Goal: Information Seeking & Learning: Learn about a topic

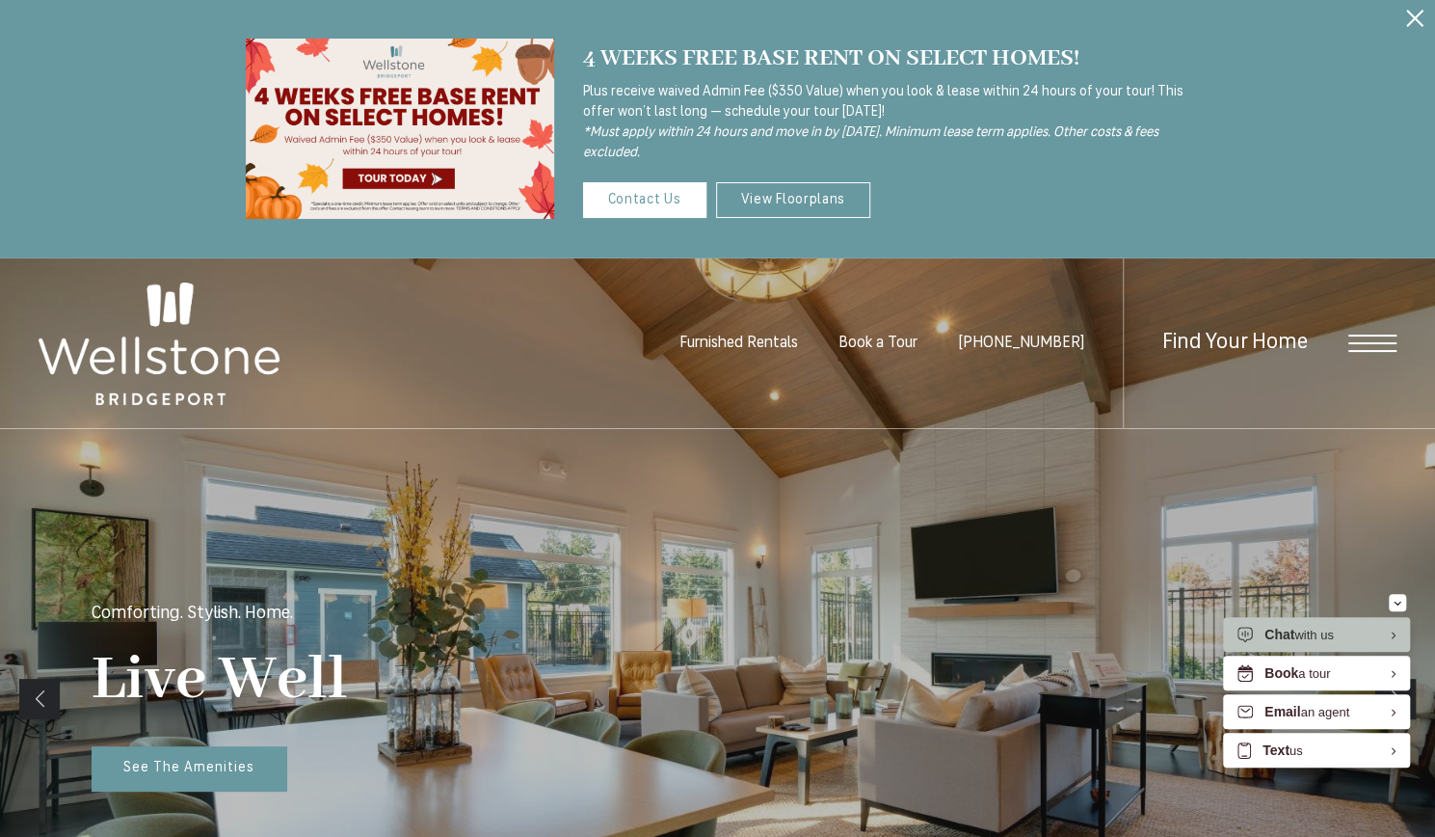
drag, startPoint x: 692, startPoint y: 151, endPoint x: 598, endPoint y: 66, distance: 127.6
click at [598, 66] on div "4 WEEKS FREE BASE RENT ON SELECT HOMES! Plus receive waived Admin Fee ($350 Val…" at bounding box center [886, 101] width 607 height 123
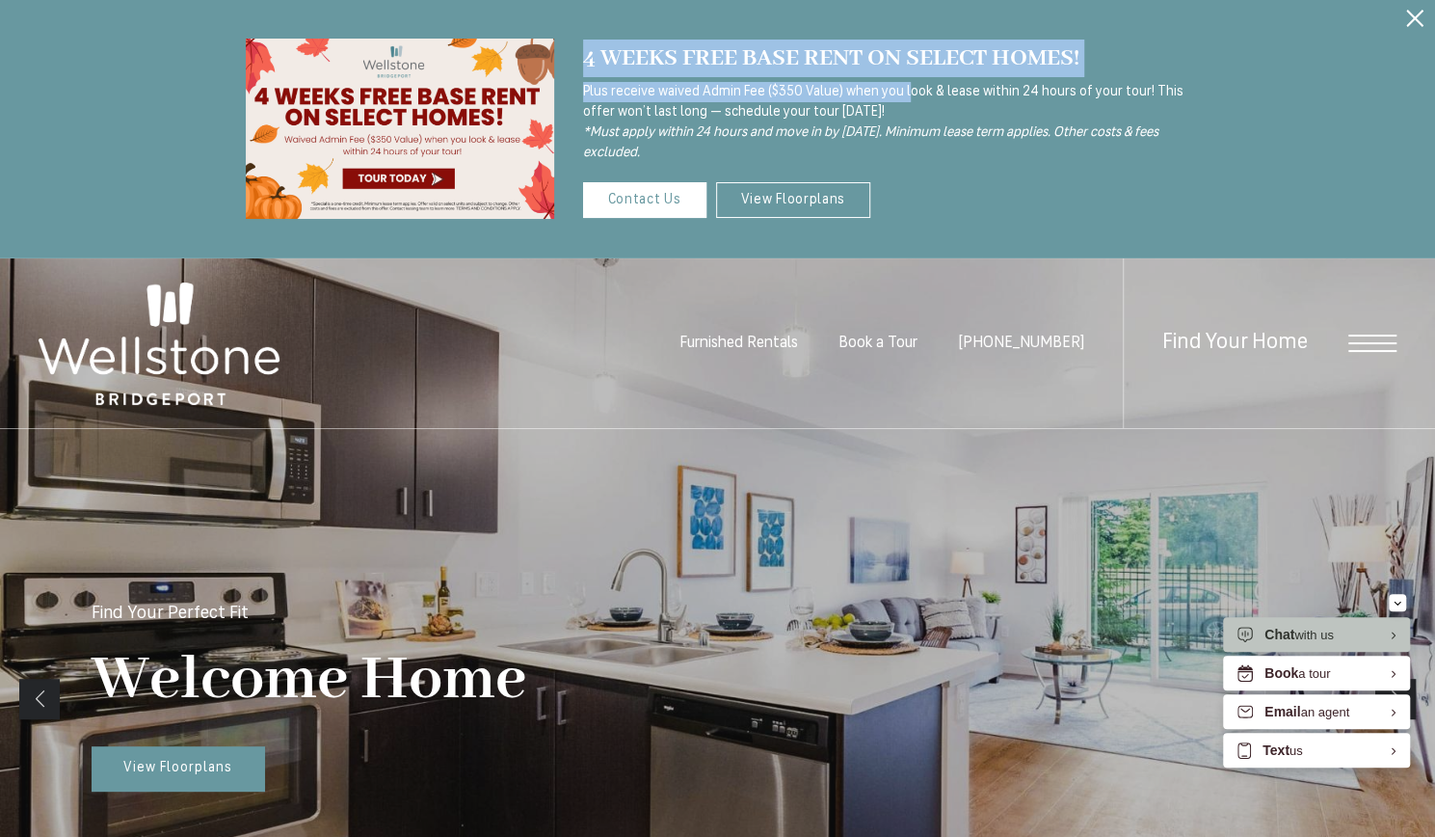
drag, startPoint x: 584, startPoint y: 57, endPoint x: 906, endPoint y: 83, distance: 323.0
click at [906, 83] on div "4 WEEKS FREE BASE RENT ON SELECT HOMES! Plus receive waived Admin Fee ($350 Val…" at bounding box center [886, 101] width 607 height 123
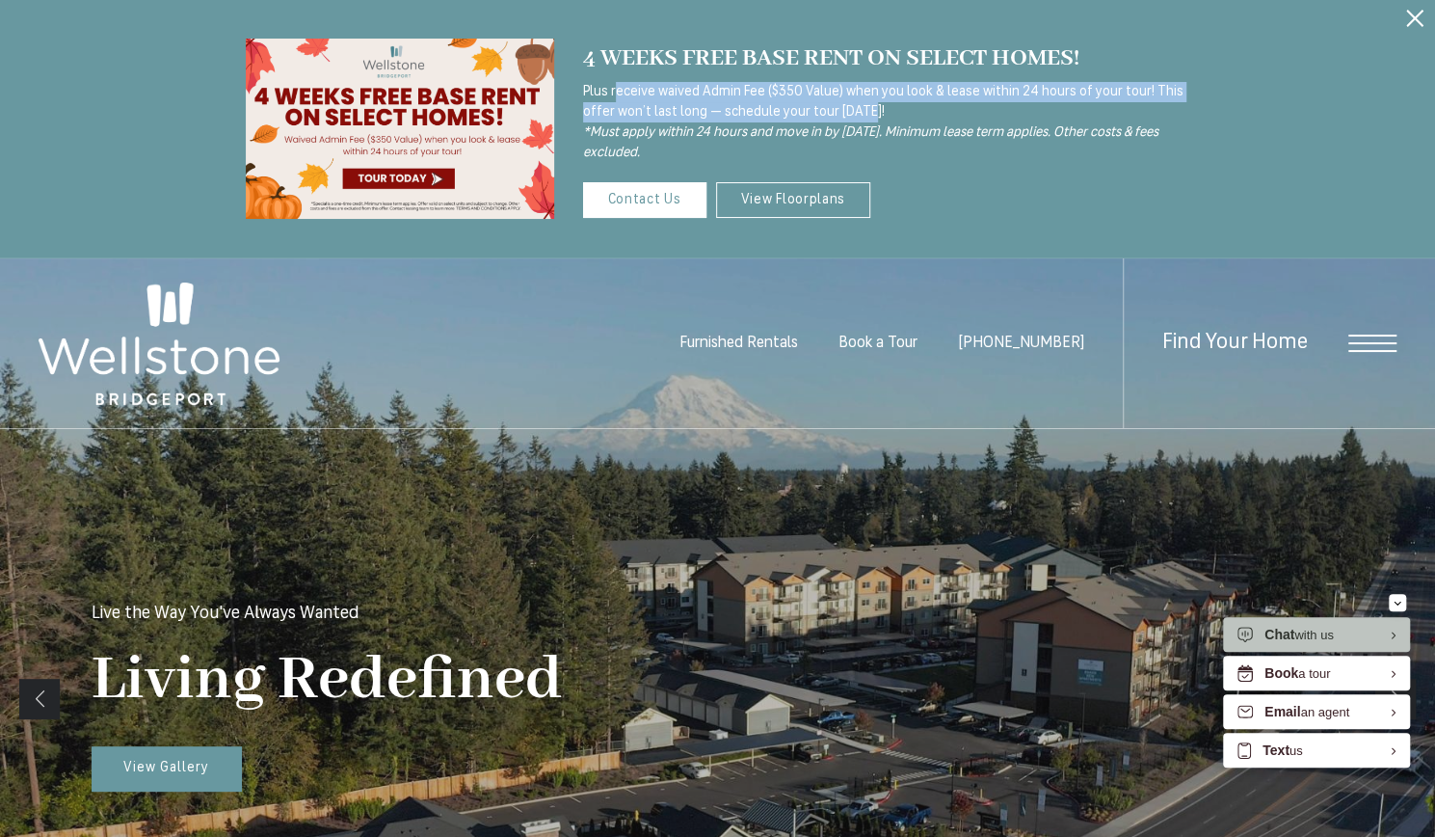
drag, startPoint x: 865, startPoint y: 109, endPoint x: 605, endPoint y: 97, distance: 259.5
click at [605, 97] on p "Plus receive waived Admin Fee ($350 Value) when you look & lease within 24 hour…" at bounding box center [886, 122] width 607 height 81
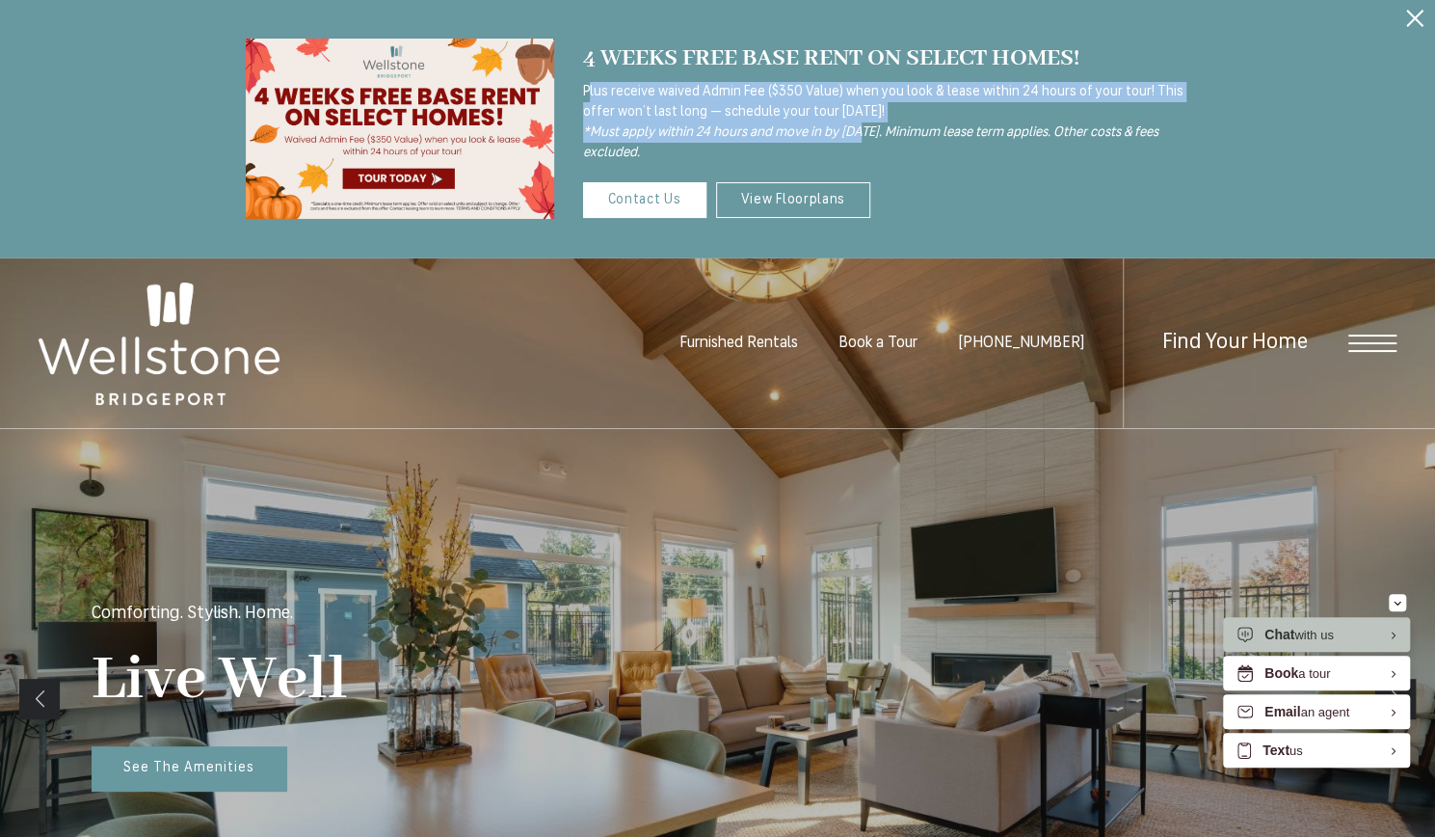
drag, startPoint x: 588, startPoint y: 91, endPoint x: 864, endPoint y: 123, distance: 277.6
click at [864, 123] on p "Plus receive waived Admin Fee ($350 Value) when you look & lease within 24 hour…" at bounding box center [886, 122] width 607 height 81
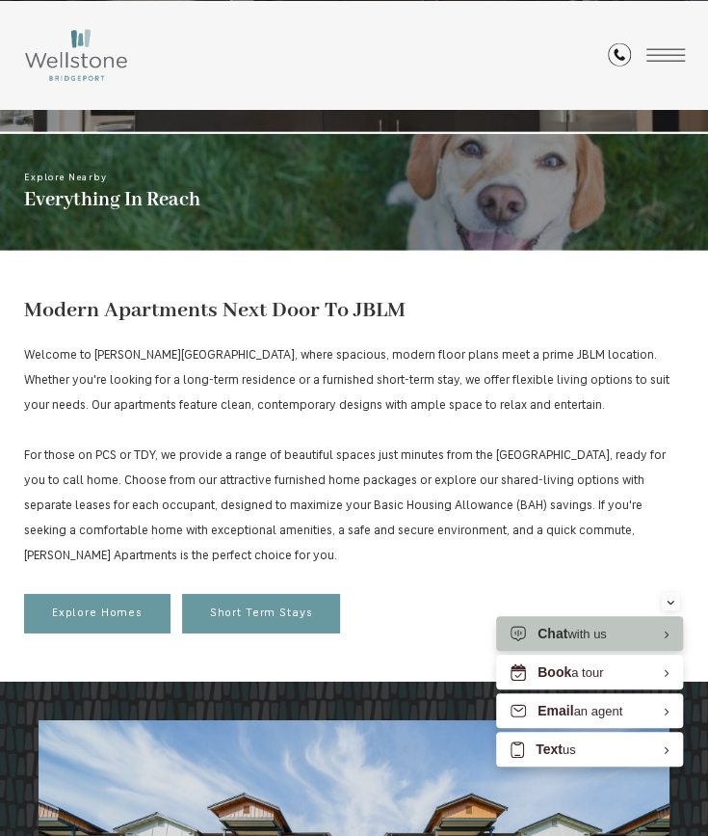
scroll to position [1350, 0]
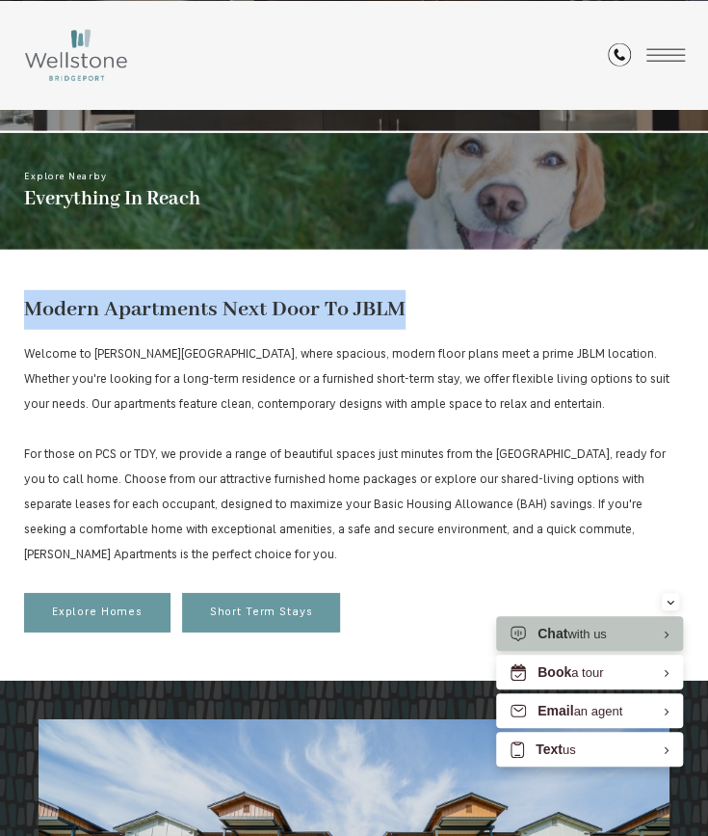
drag, startPoint x: 411, startPoint y: 303, endPoint x: 15, endPoint y: 311, distance: 395.3
click at [15, 311] on div "Modern Apartments Next Door To JBLM Welcome to [PERSON_NAME][GEOGRAPHIC_DATA], …" at bounding box center [354, 466] width 708 height 429
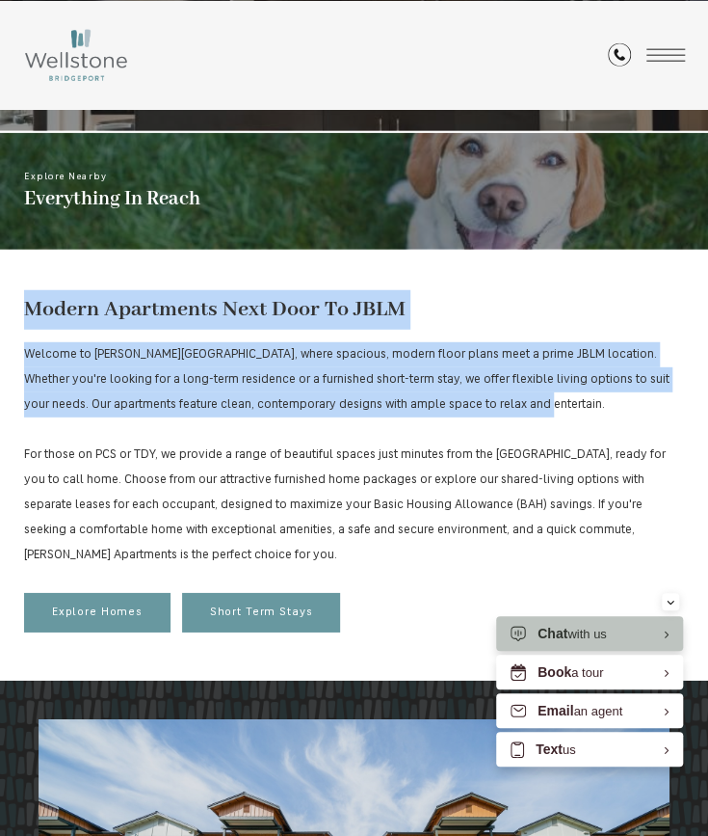
drag, startPoint x: 536, startPoint y: 403, endPoint x: 24, endPoint y: 311, distance: 520.0
click at [24, 311] on div "Modern Apartments Next Door To JBLM Welcome to [PERSON_NAME][GEOGRAPHIC_DATA], …" at bounding box center [354, 461] width 660 height 342
click at [430, 344] on p "Welcome to [PERSON_NAME][GEOGRAPHIC_DATA], where spacious, modern floor plans m…" at bounding box center [354, 455] width 660 height 226
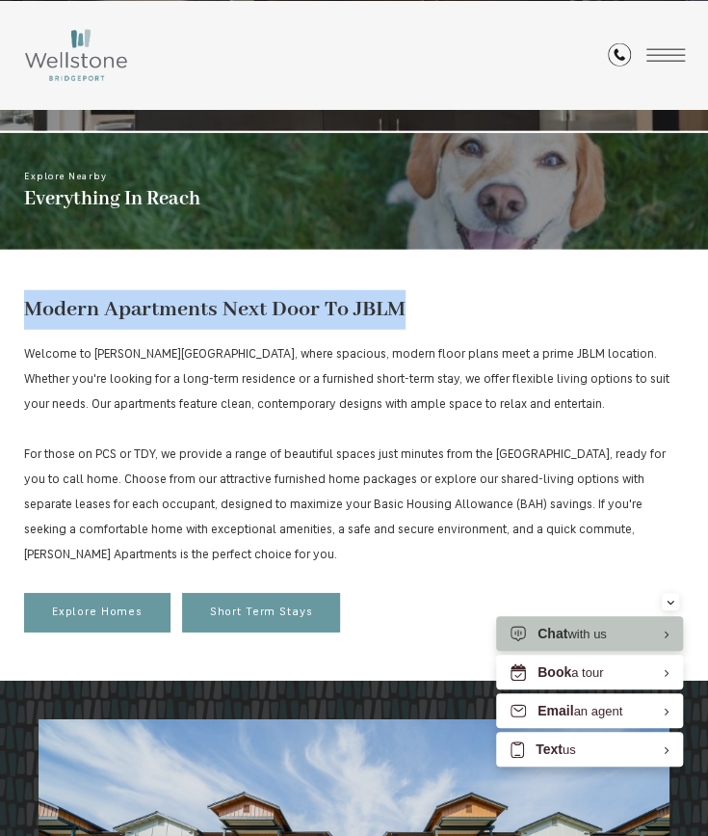
drag, startPoint x: 431, startPoint y: 316, endPoint x: -4, endPoint y: 307, distance: 434.8
click at [0, 307] on html "Skip to main content × Pet Policy [GEOGRAPHIC_DATA] is a pet-friendly community…" at bounding box center [354, 764] width 708 height 4228
copy h1 "Modern Apartments Next Door To JBLM"
